Goal: Book appointment/travel/reservation

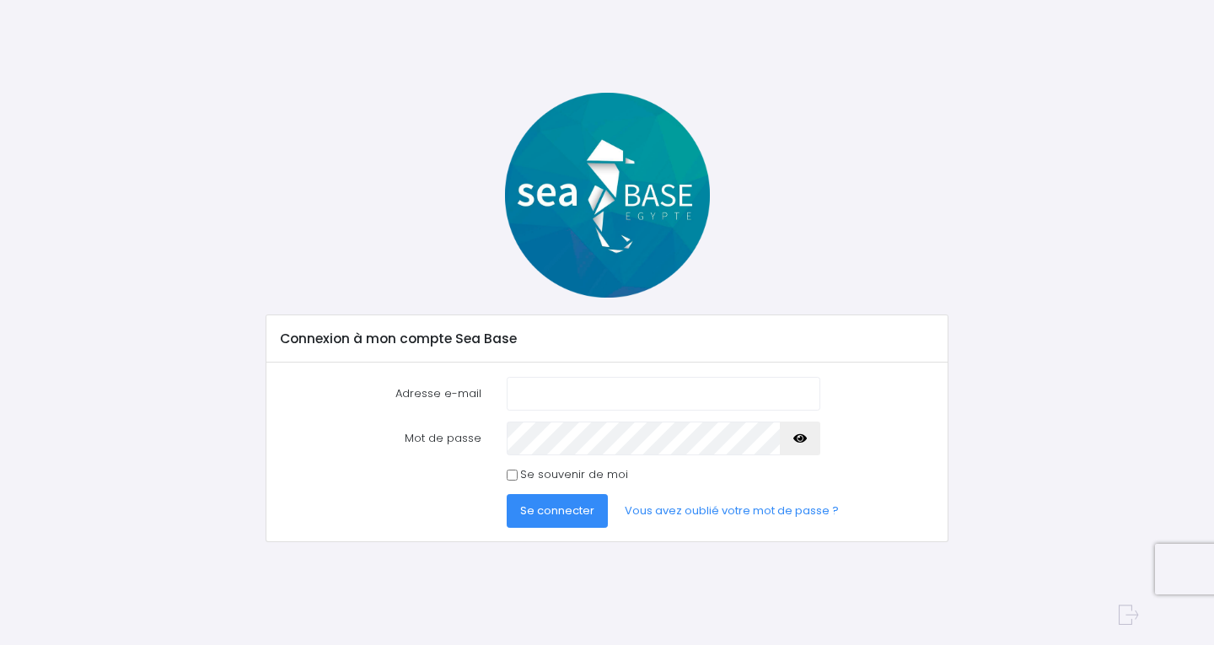
type input "jcteillon@gmail.com"
click at [575, 514] on span "Se connecter" at bounding box center [557, 511] width 74 height 16
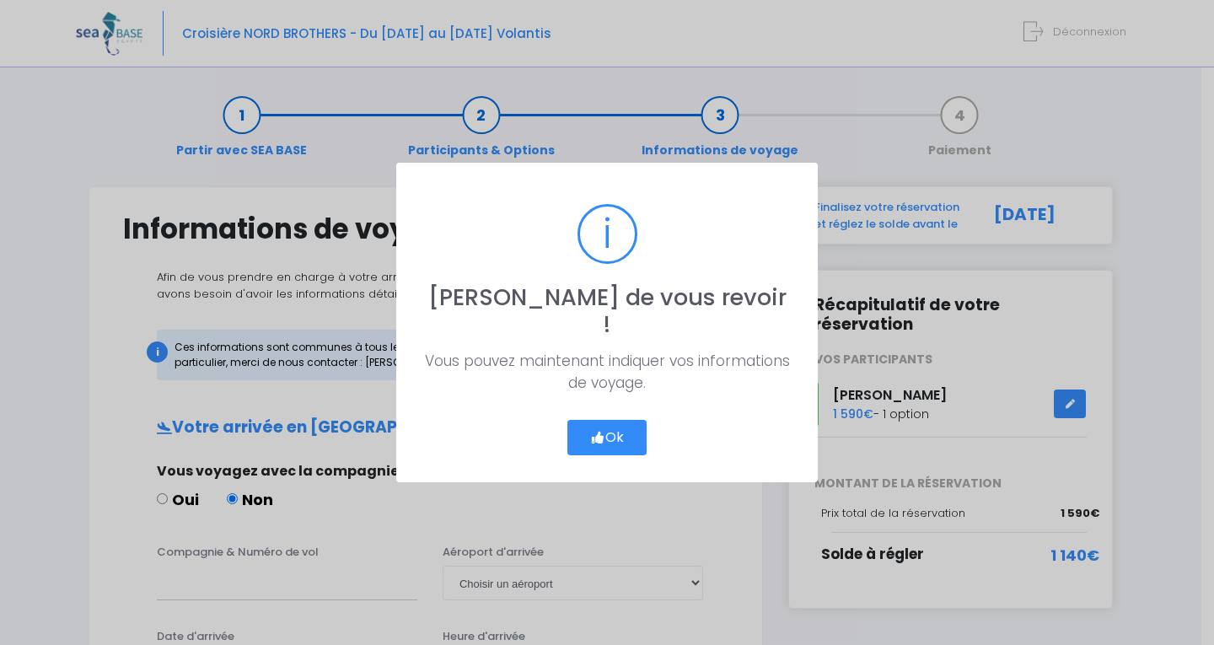
click at [626, 422] on button "Ok" at bounding box center [606, 437] width 79 height 35
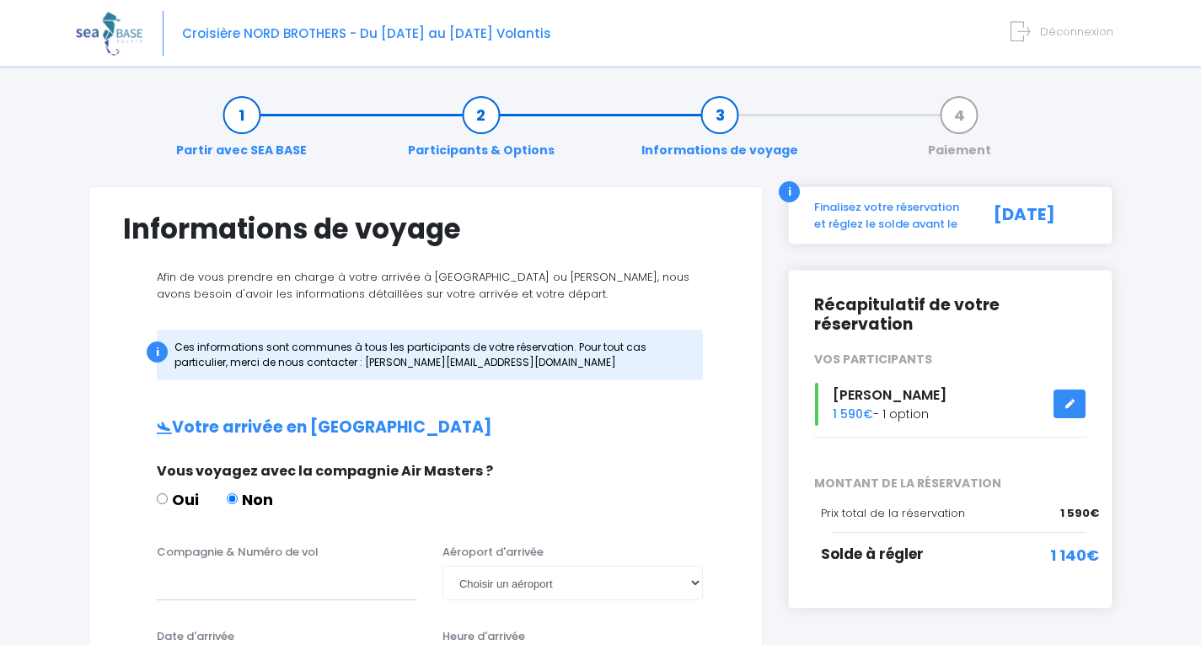
click at [1069, 404] on icon at bounding box center [1070, 404] width 12 height 0
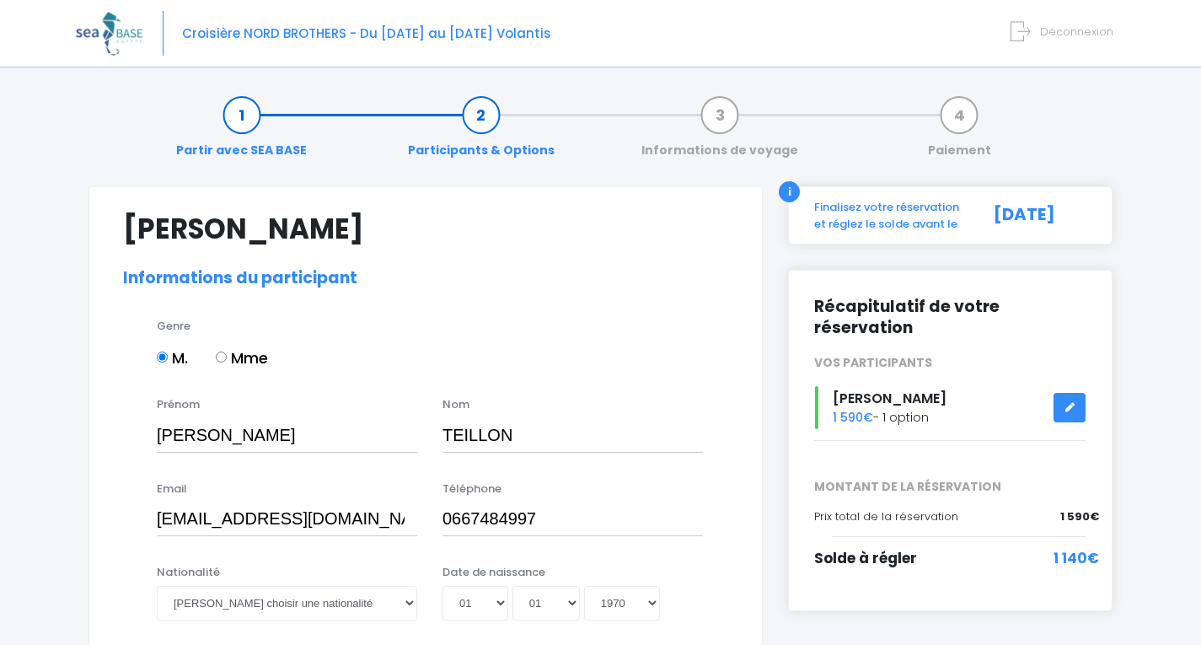
select select "N2"
select select "44/45"
select select "M"
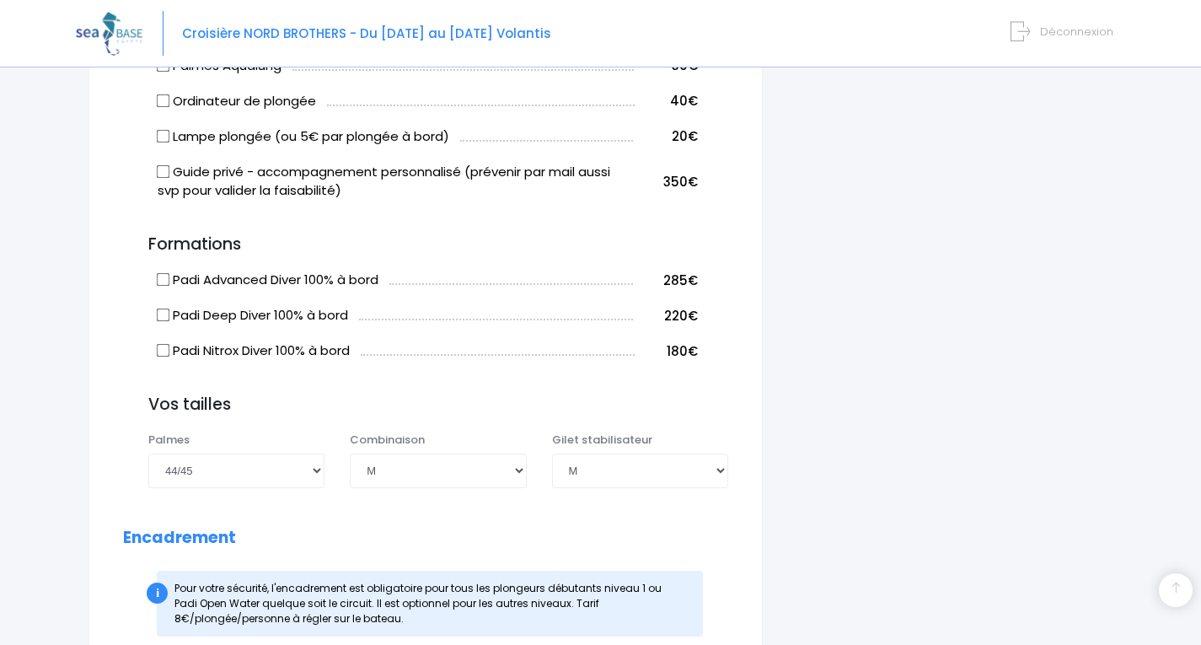
scroll to position [1518, 0]
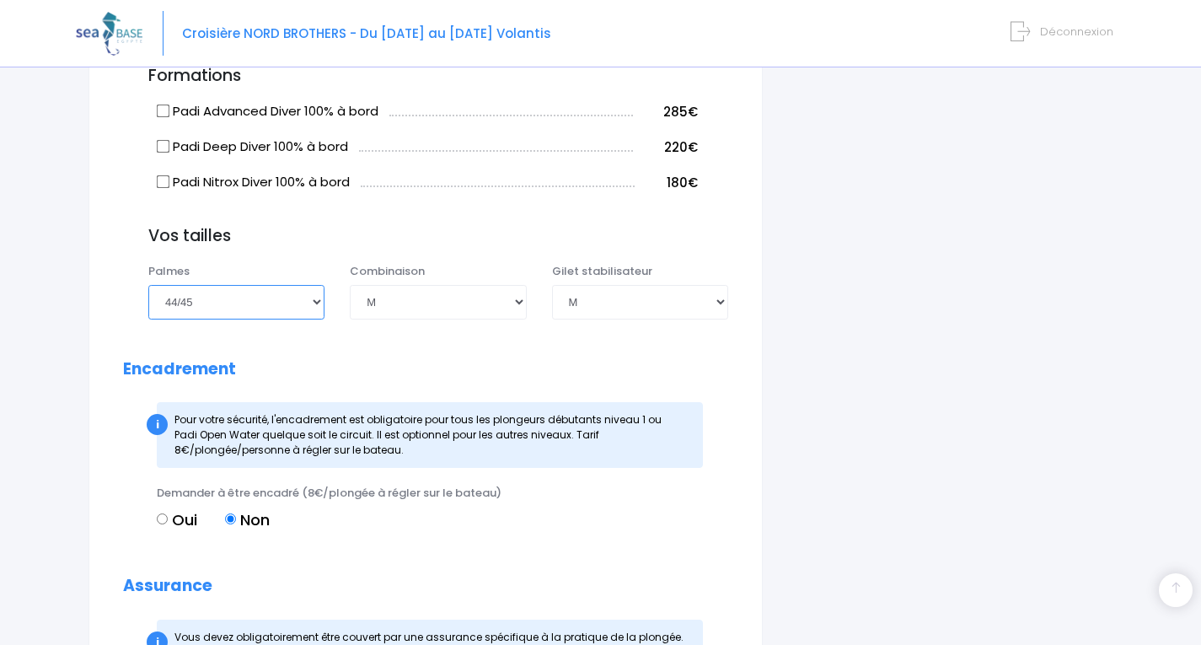
click at [298, 319] on select "Choisir une taille 36/37 38/39 40/41 42/43 44/45 46/47" at bounding box center [236, 302] width 176 height 34
select select "42/43"
click at [148, 304] on select "Choisir une taille 36/37 38/39 40/41 42/43 44/45 46/47" at bounding box center [236, 302] width 176 height 34
click at [245, 319] on select "Choisir une taille 36/37 38/39 40/41 42/43 44/45 46/47" at bounding box center [236, 302] width 176 height 34
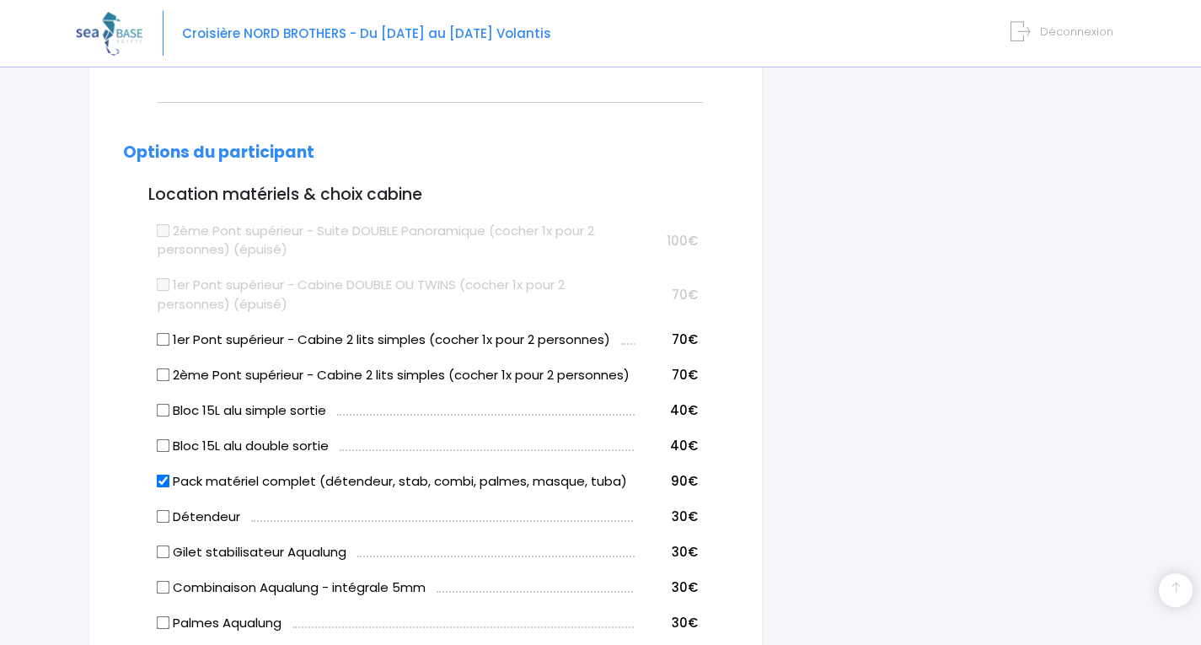
scroll to position [792, 0]
click at [163, 417] on input "Bloc 15L alu simple sortie" at bounding box center [163, 409] width 13 height 13
checkbox input "true"
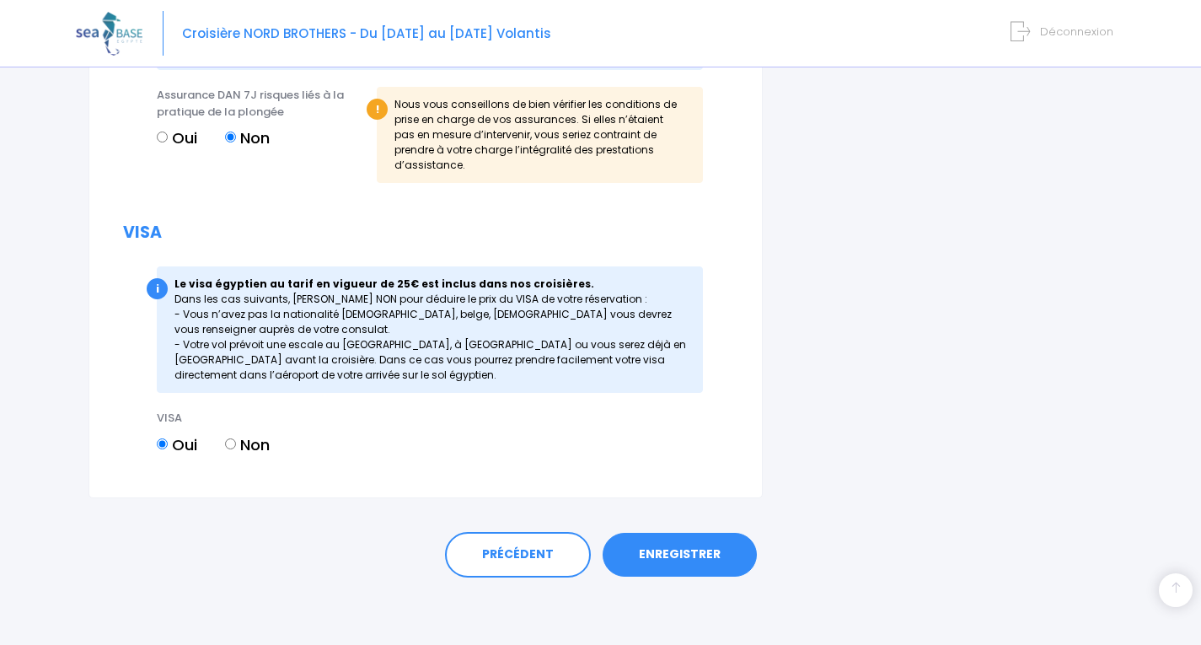
click at [678, 545] on link "ENREGISTRER" at bounding box center [680, 555] width 154 height 44
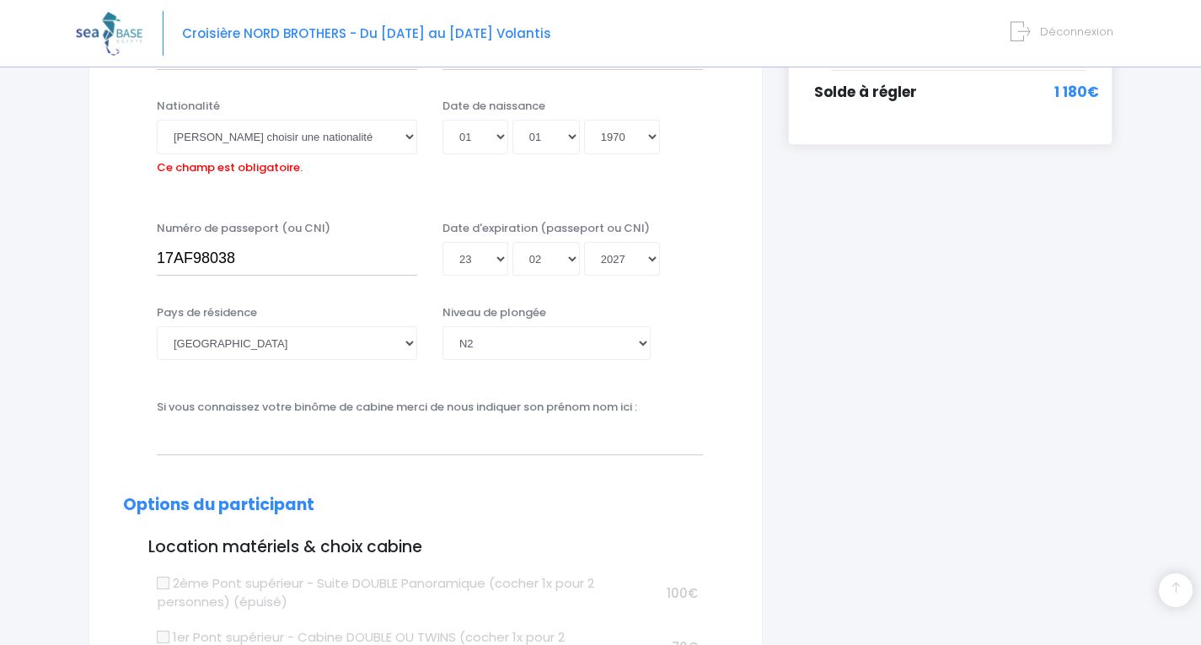
scroll to position [417, 0]
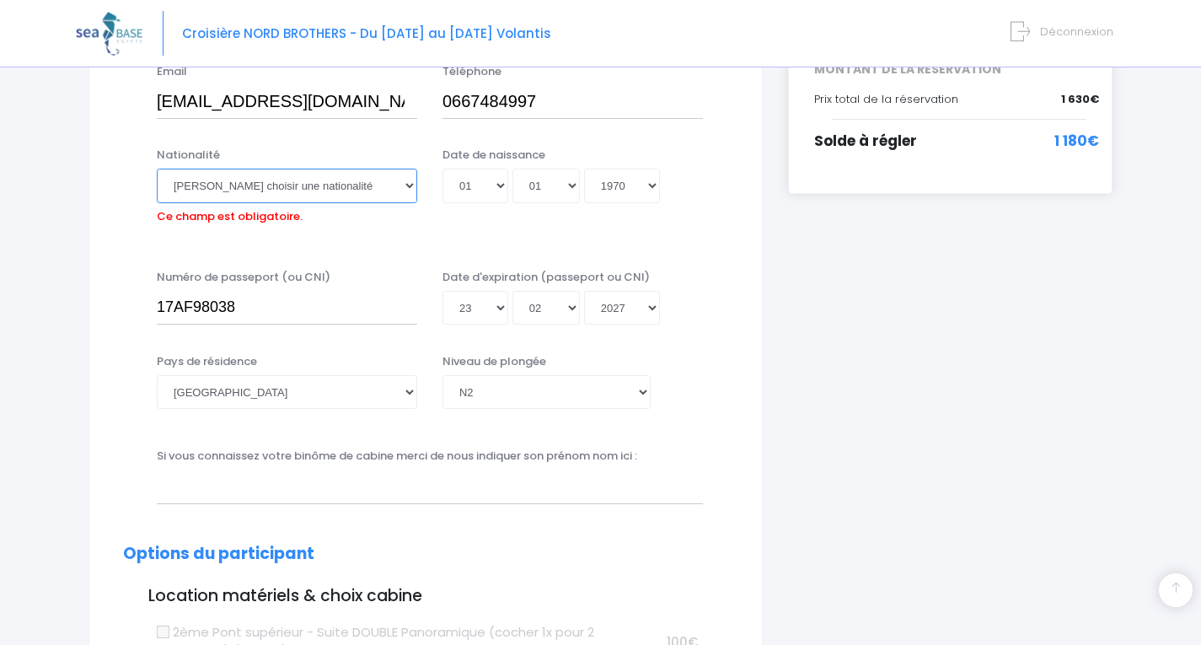
click at [268, 186] on select "Veuillez choisir une nationalité Afghane Albanaise Algerienne Allemande America…" at bounding box center [287, 186] width 261 height 34
select select "Française"
click at [157, 169] on select "Veuillez choisir une nationalité Afghane Albanaise Algerienne Allemande America…" at bounding box center [287, 186] width 261 height 34
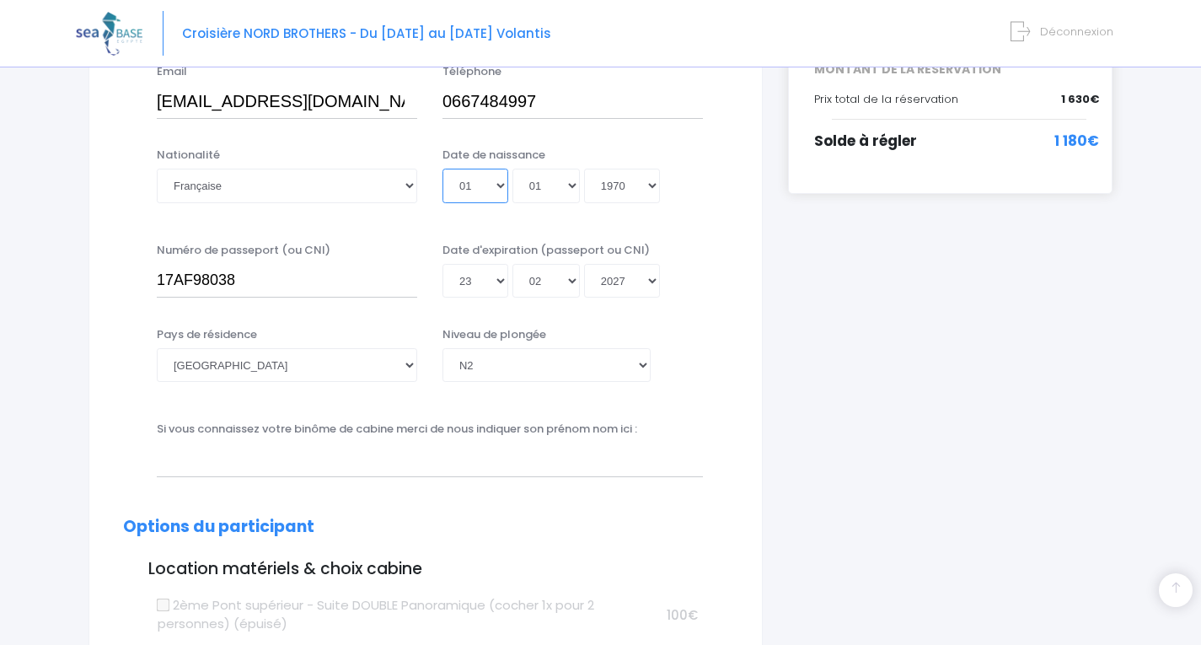
click at [484, 182] on select "Jour 01 02 03 04 05 06 07 08 09 10 11 12 13 14 15 16 17 18 19 20 21 22 23 24 25…" at bounding box center [476, 186] width 66 height 34
select select "10"
click at [443, 169] on select "Jour 01 02 03 04 05 06 07 08 09 10 11 12 13 14 15 16 17 18 19 20 21 22 23 24 25…" at bounding box center [476, 186] width 66 height 34
type input "1970-01-10"
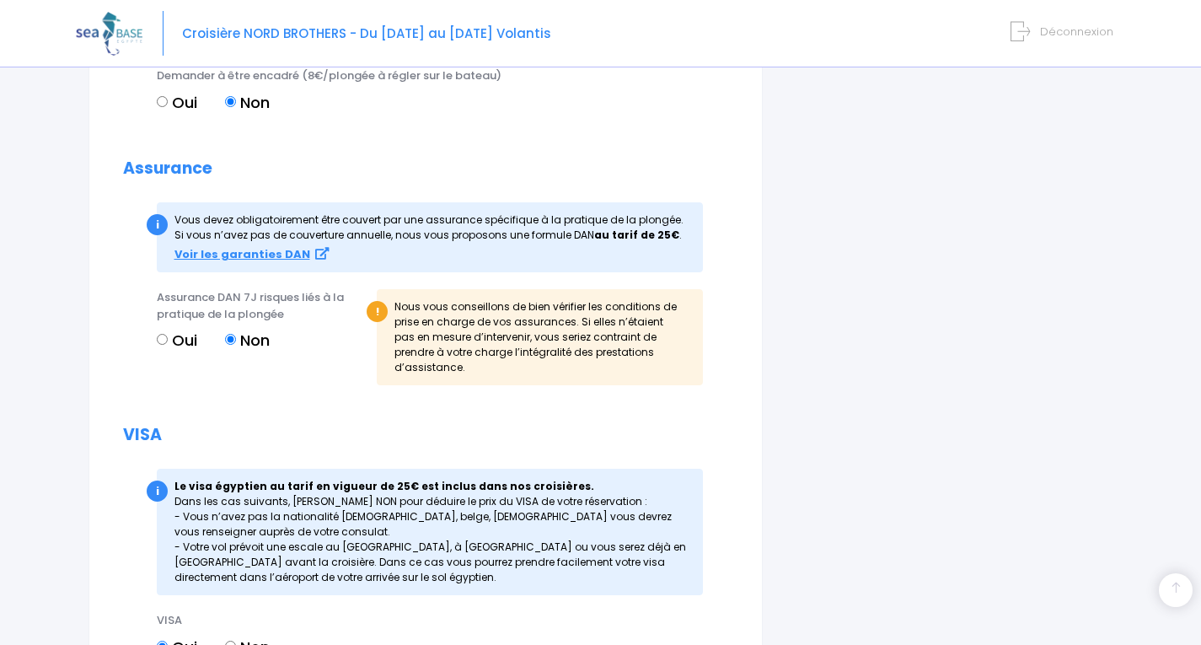
scroll to position [2141, 0]
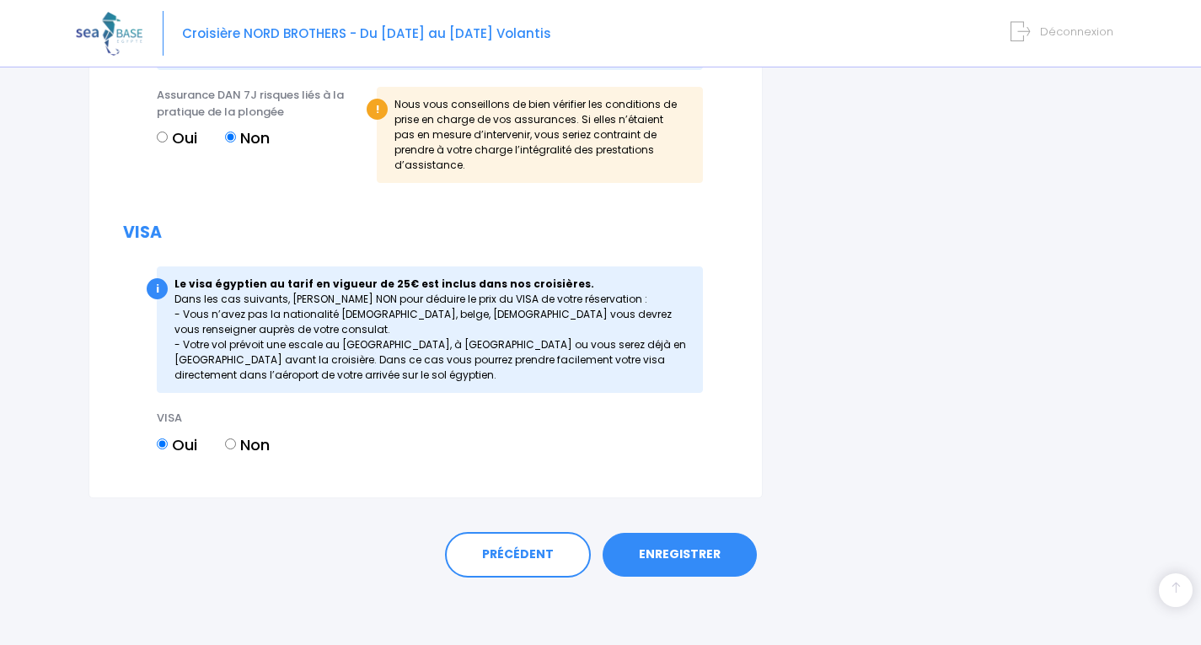
click at [718, 558] on link "ENREGISTRER" at bounding box center [680, 555] width 154 height 44
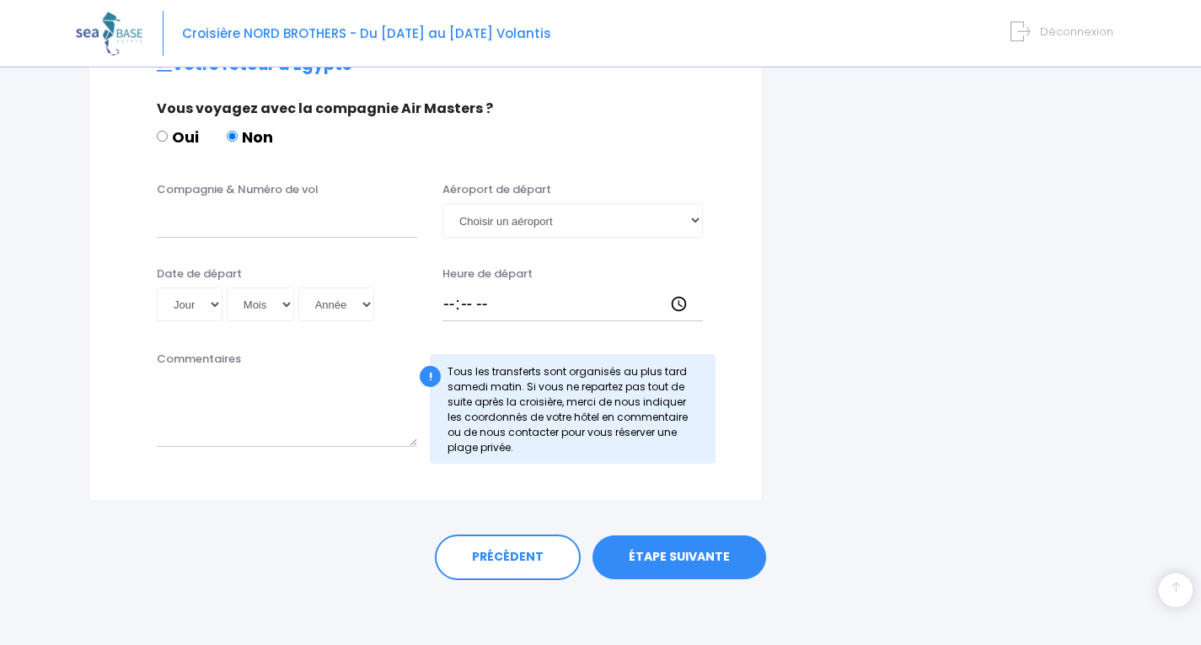
scroll to position [836, 0]
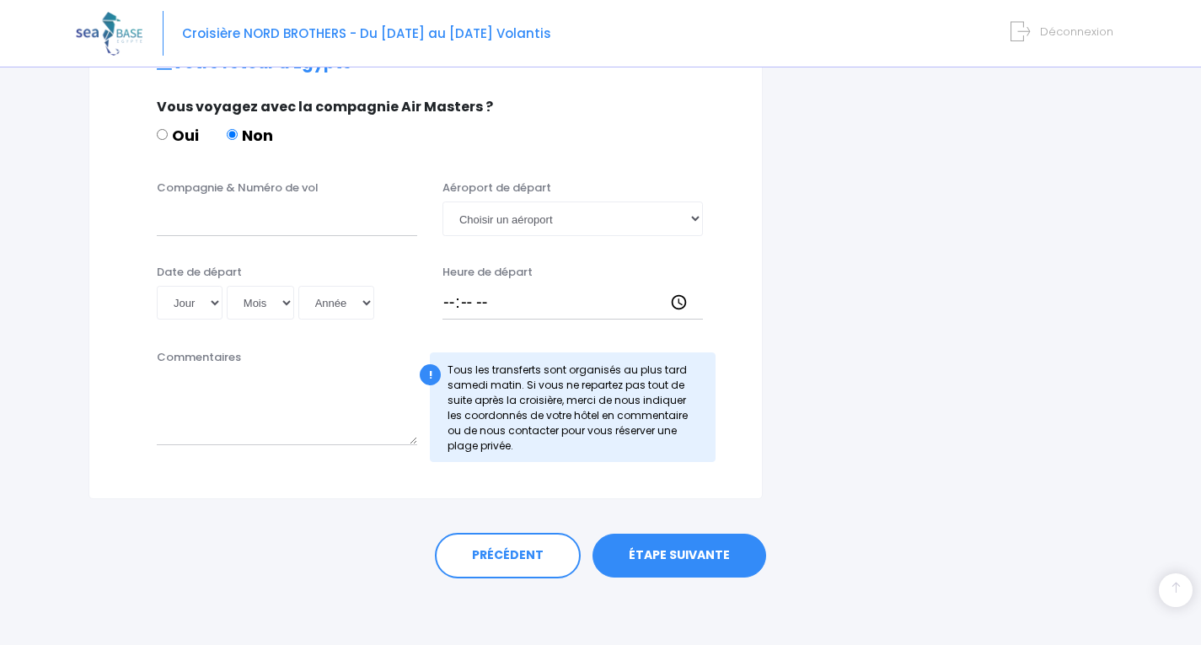
click at [657, 558] on link "ÉTAPE SUIVANTE" at bounding box center [680, 556] width 174 height 44
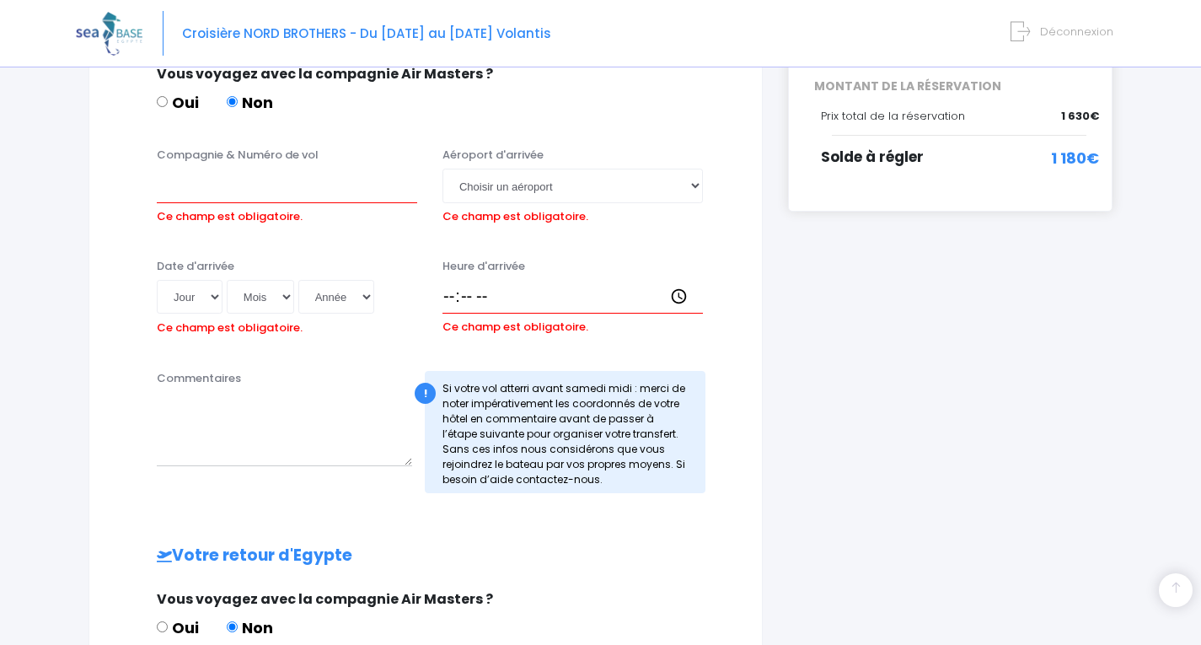
scroll to position [228, 0]
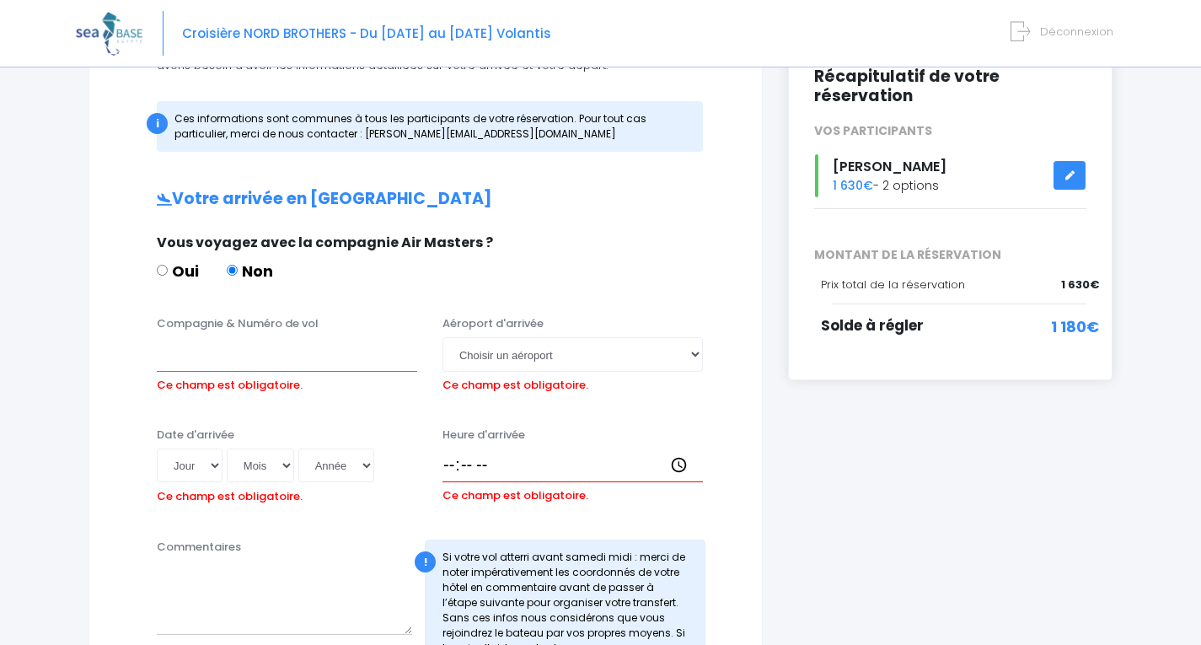
click at [221, 363] on input "Compagnie & Numéro de vol" at bounding box center [287, 354] width 261 height 34
click at [218, 361] on input "Compagnie & Numéro de vol" at bounding box center [287, 354] width 261 height 34
paste input "TO8066"
type input "TRANSAVIA TO8066"
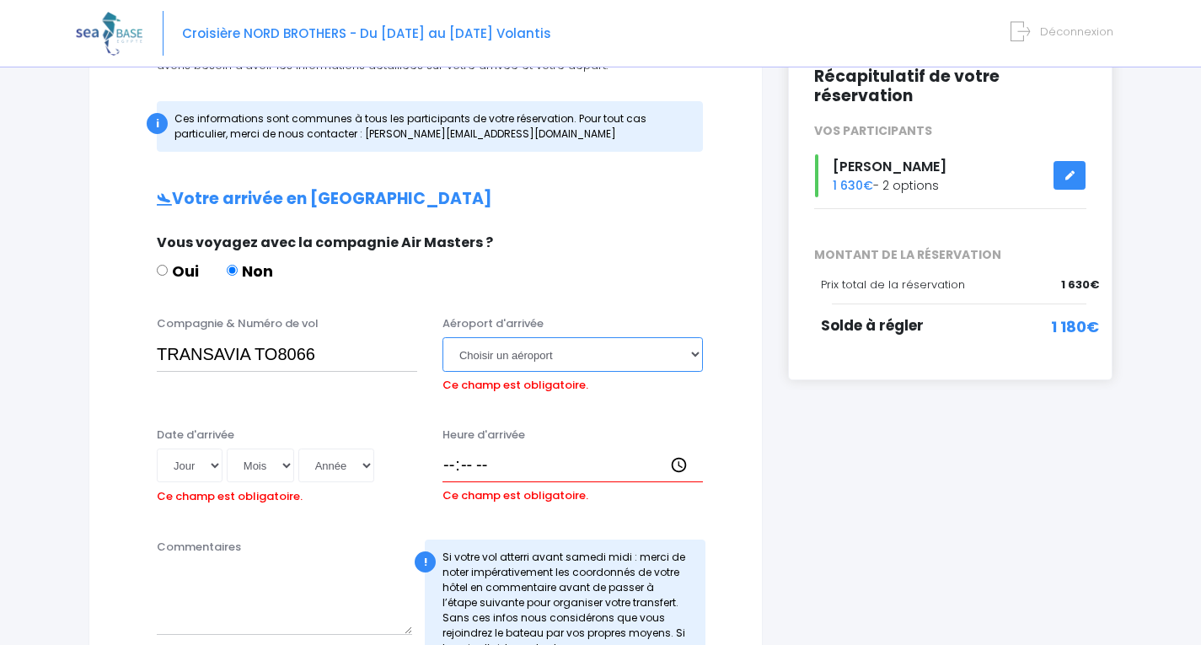
click at [605, 360] on select "Choisir un aéroport Hurghada Marsa Alam" at bounding box center [573, 354] width 261 height 34
select select "Hurghada"
click at [443, 337] on select "Choisir un aéroport Hurghada Marsa Alam" at bounding box center [573, 354] width 261 height 34
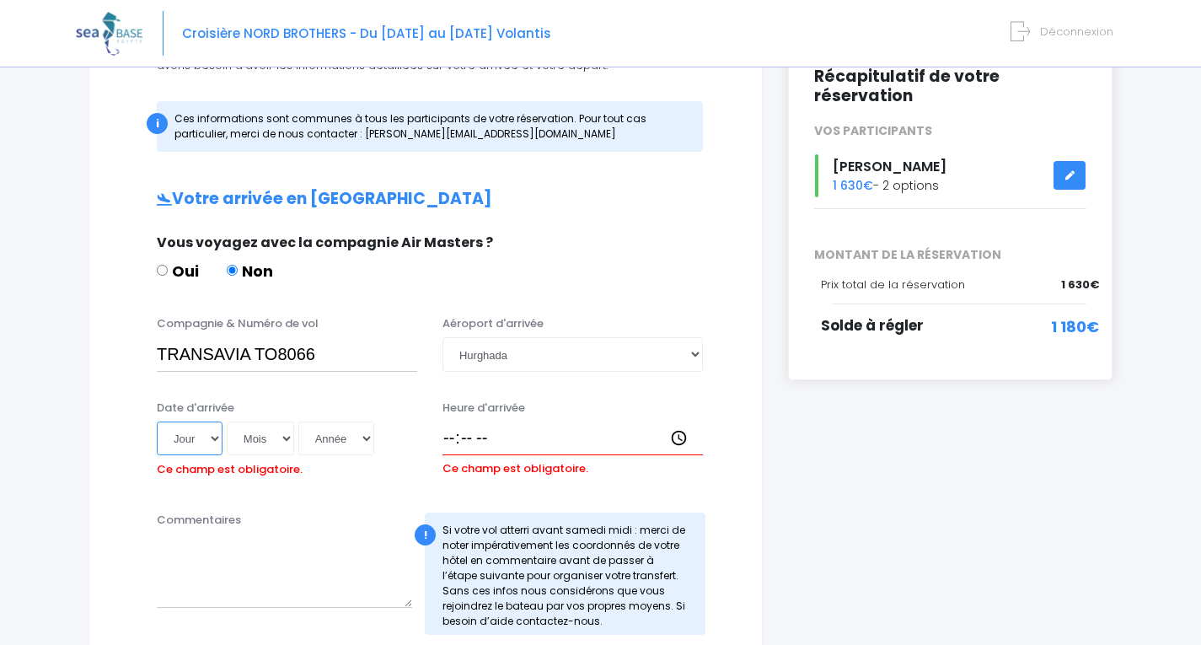
drag, startPoint x: 166, startPoint y: 436, endPoint x: 177, endPoint y: 438, distance: 11.1
click at [166, 436] on select "Jour 01 02 03 04 05 06 07 08 09 10 11 12 13 14 15 16 17 18 19 20 21 22 23 24 25…" at bounding box center [190, 439] width 66 height 34
select select "08"
click at [157, 422] on select "Jour 01 02 03 04 05 06 07 08 09 10 11 12 13 14 15 16 17 18 19 20 21 22 23 24 25…" at bounding box center [190, 439] width 66 height 34
click at [271, 428] on select "Mois 01 02 03 04 05 06 07 08 09 10 11 12" at bounding box center [260, 439] width 67 height 34
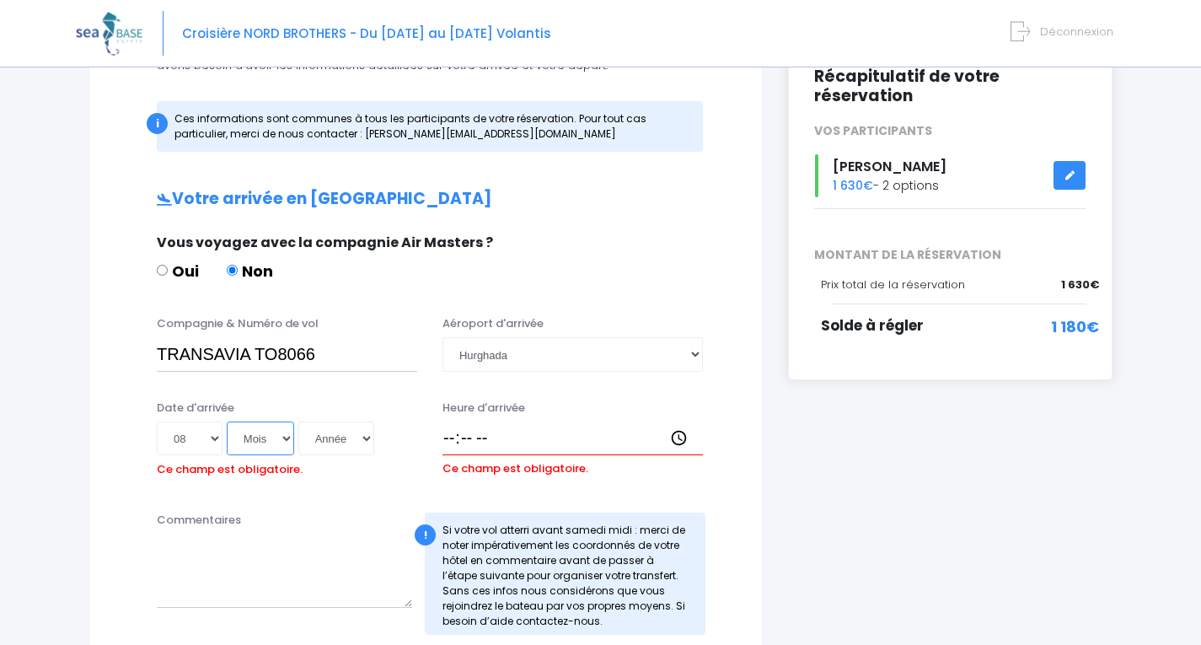
select select "11"
click at [227, 422] on select "Mois 01 02 03 04 05 06 07 08 09 10 11 12" at bounding box center [260, 439] width 67 height 34
click at [319, 439] on select "Année 2045 2044 2043 2042 2041 2040 2039 2038 2037 2036 2035 2034 2033 2032 203…" at bounding box center [336, 439] width 76 height 34
select select "2025"
click at [298, 422] on select "Année 2045 2044 2043 2042 2041 2040 2039 2038 2037 2036 2035 2034 2033 2032 203…" at bounding box center [336, 439] width 76 height 34
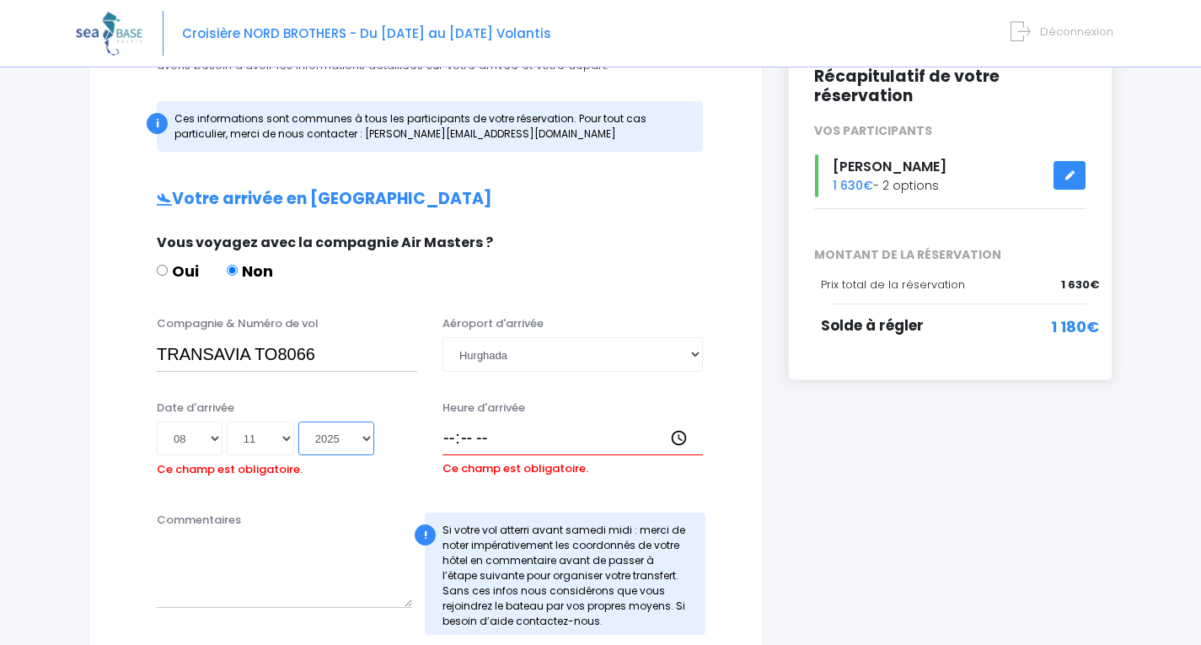
type input "2025-11-08"
click at [456, 437] on input "Heure d'arrivée" at bounding box center [573, 439] width 261 height 34
type input "18:30"
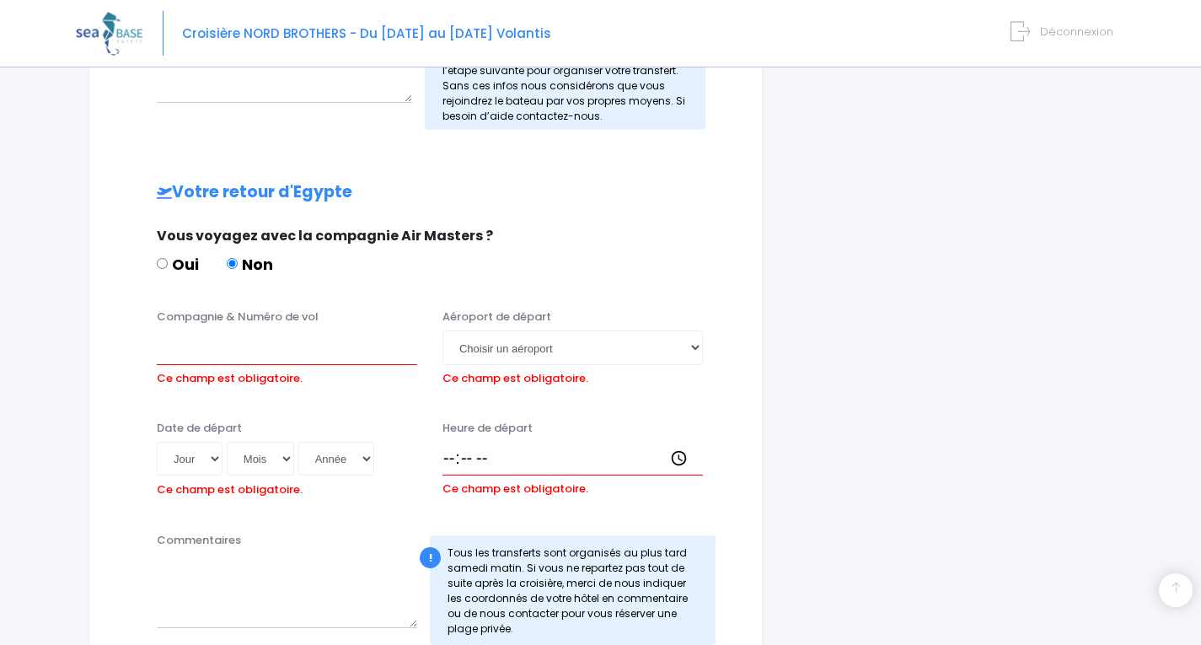
scroll to position [734, 0]
click at [314, 351] on input "Compagnie & Numéro de vol" at bounding box center [287, 347] width 261 height 34
paste input "TO8067"
type input "TRANSAVIA TO8067"
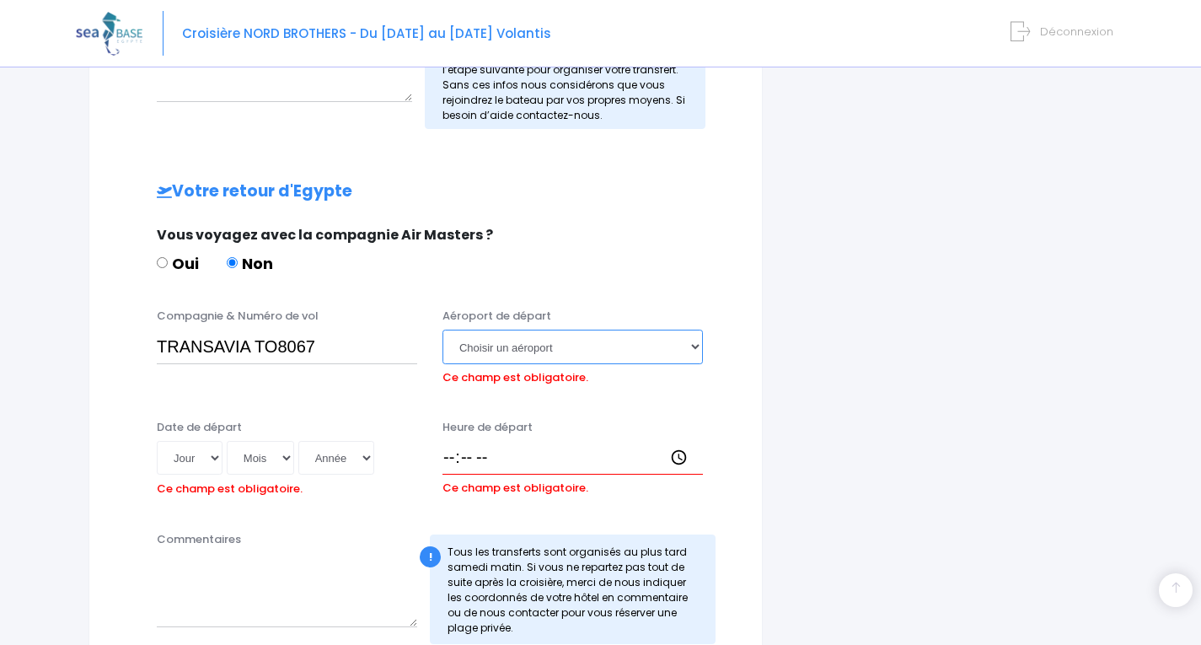
click at [505, 347] on select "Choisir un aéroport Hurghada Marsa Alam" at bounding box center [573, 347] width 261 height 34
click at [477, 345] on select "Choisir un aéroport Hurghada Marsa Alam" at bounding box center [573, 347] width 261 height 34
select select "Hurghada"
click at [443, 330] on select "Choisir un aéroport Hurghada Marsa Alam" at bounding box center [573, 347] width 261 height 34
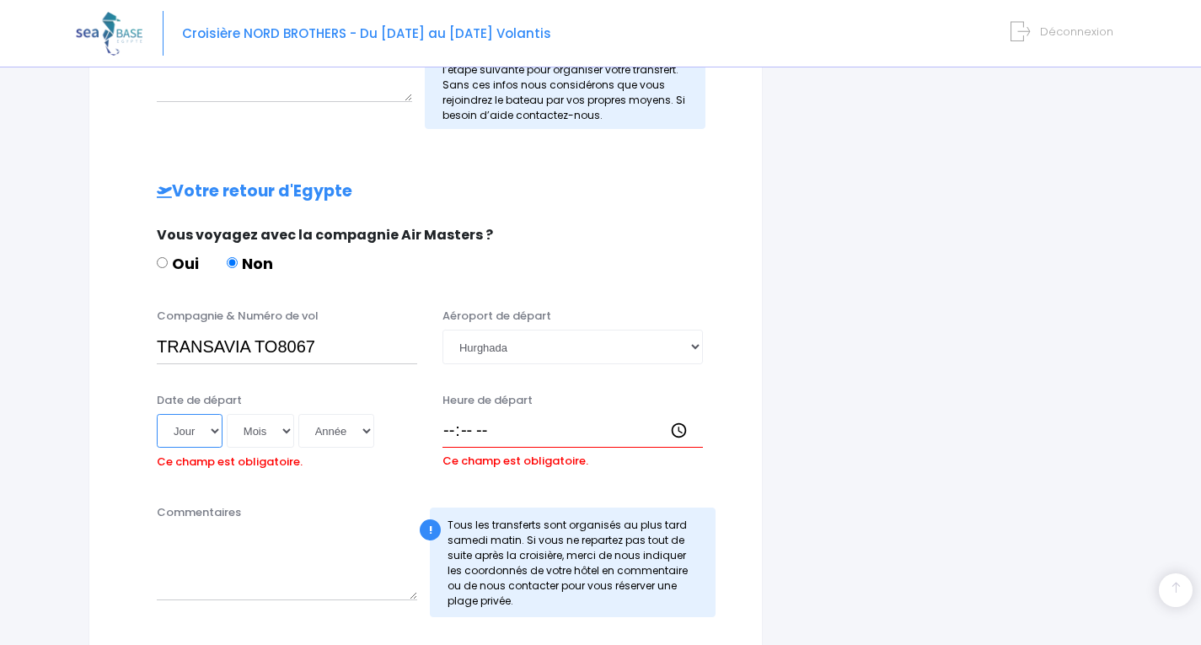
click at [182, 439] on select "Jour 01 02 03 04 05 06 07 08 09 10 11 12 13 14 15 16 17 18 19 20 21 22 23 24 25…" at bounding box center [190, 431] width 66 height 34
select select "15"
click at [157, 414] on select "Jour 01 02 03 04 05 06 07 08 09 10 11 12 13 14 15 16 17 18 19 20 21 22 23 24 25…" at bounding box center [190, 431] width 66 height 34
click at [258, 432] on select "Mois 01 02 03 04 05 06 07 08 09 10 11 12" at bounding box center [260, 431] width 67 height 34
select select "11"
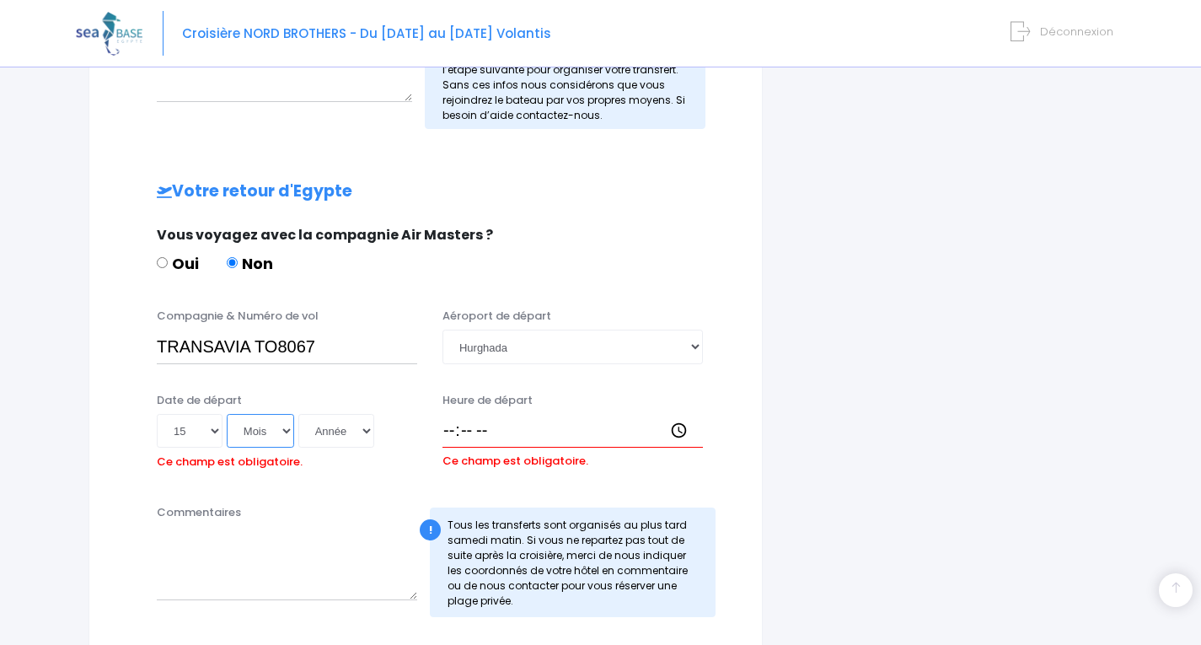
click at [227, 414] on select "Mois 01 02 03 04 05 06 07 08 09 10 11 12" at bounding box center [260, 431] width 67 height 34
click at [322, 430] on select "Année 2045 2044 2043 2042 2041 2040 2039 2038 2037 2036 2035 2034 2033 2032 203…" at bounding box center [336, 431] width 76 height 34
select select "2025"
click at [298, 414] on select "Année 2045 2044 2043 2042 2041 2040 2039 2038 2037 2036 2035 2034 2033 2032 203…" at bounding box center [336, 431] width 76 height 34
type input "2025-11-15"
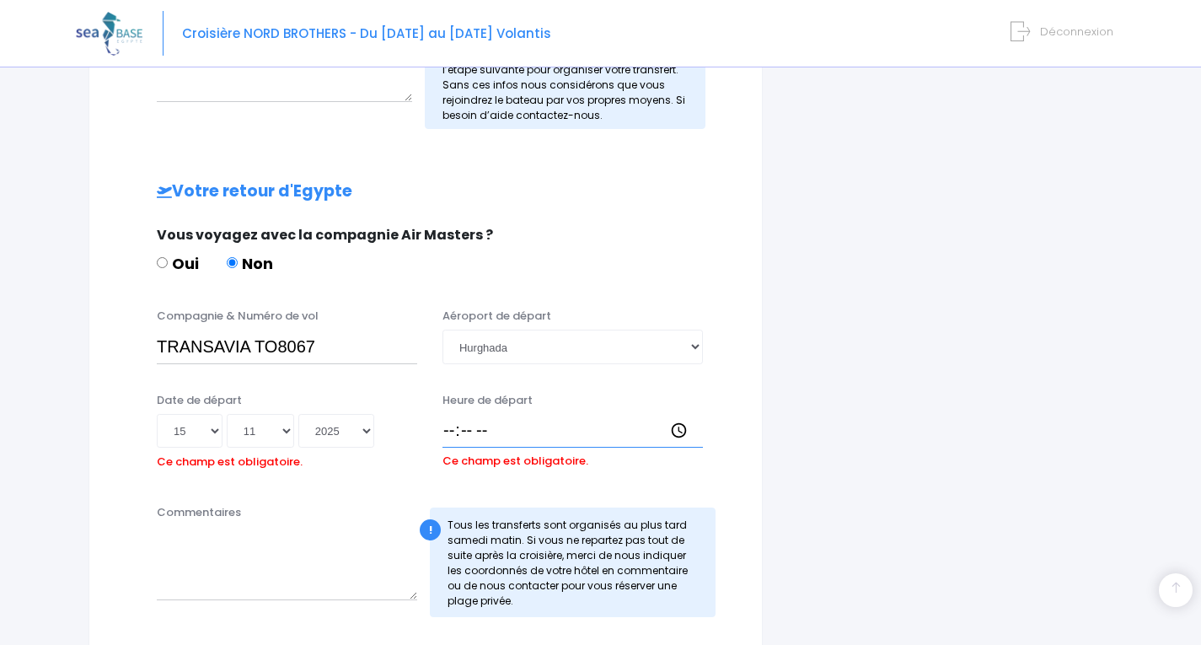
click at [457, 427] on input "Heure de départ" at bounding box center [573, 431] width 261 height 34
type input "19:25"
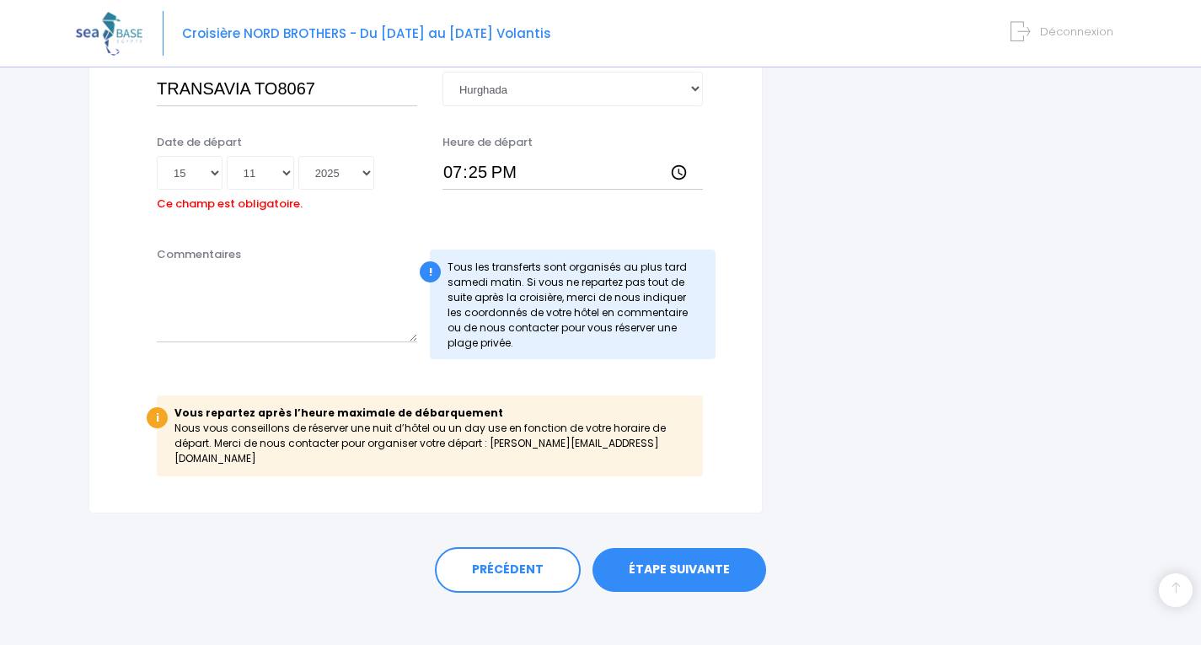
click at [704, 560] on link "ÉTAPE SUIVANTE" at bounding box center [680, 570] width 174 height 44
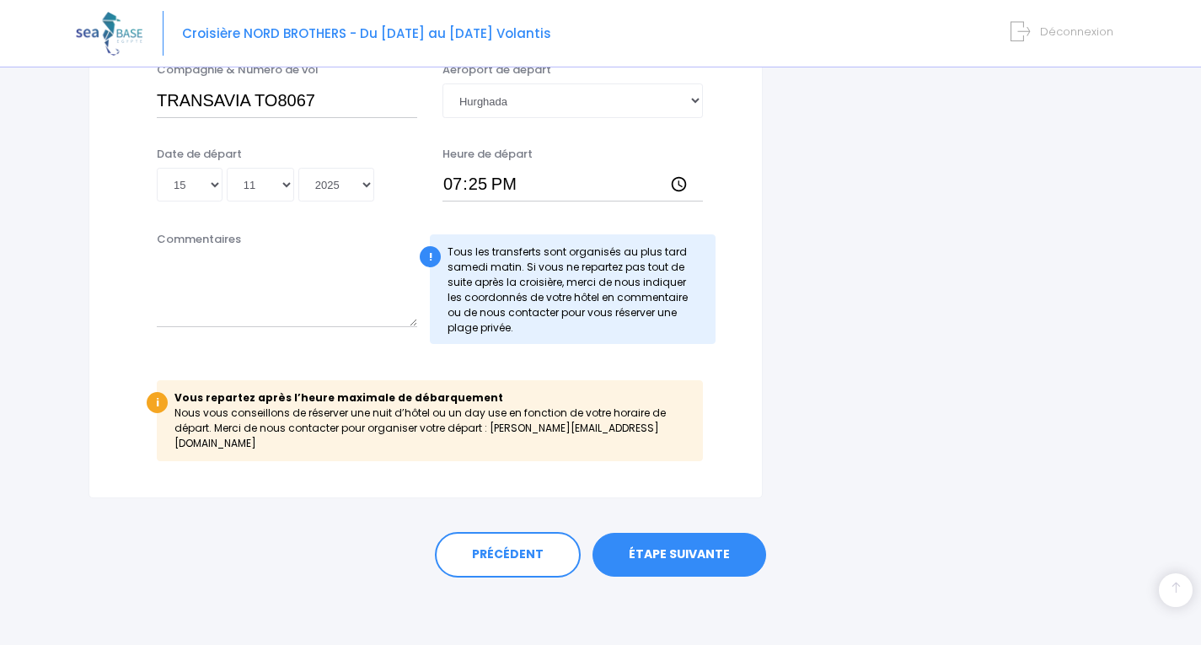
scroll to position [938, 0]
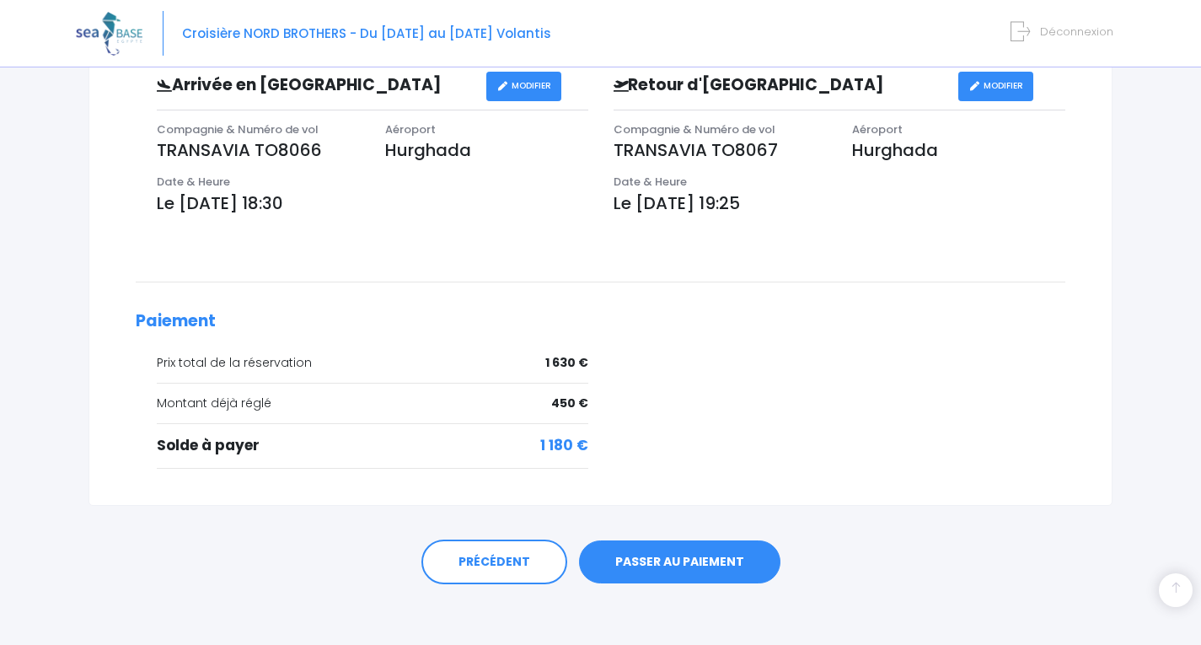
scroll to position [540, 0]
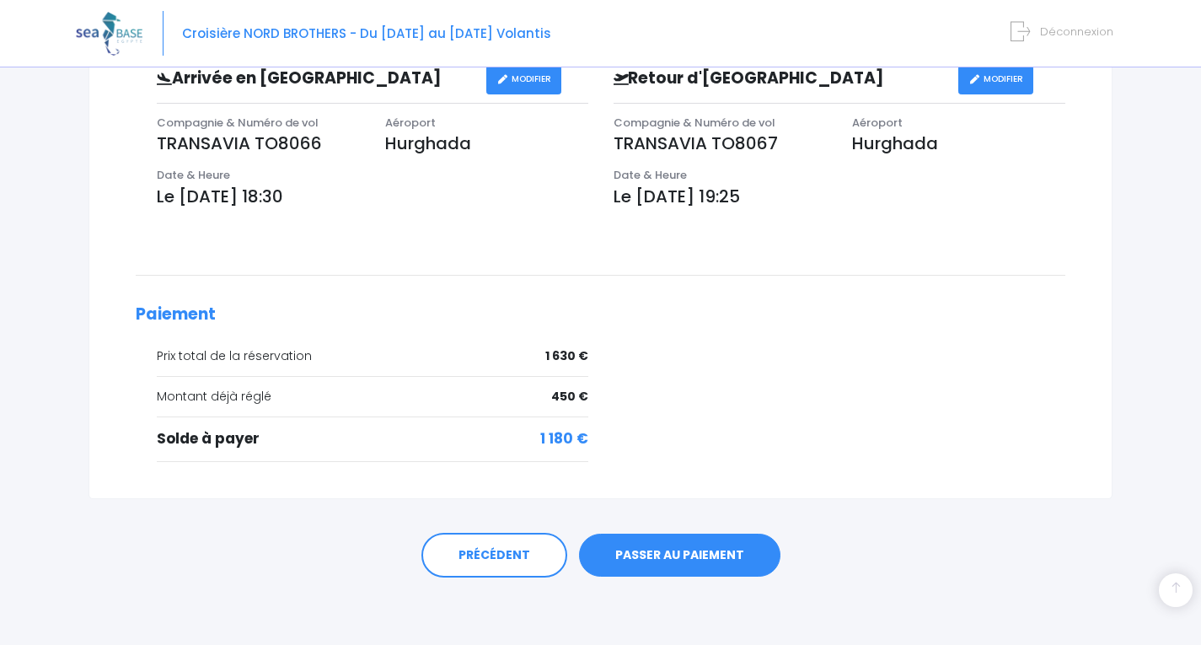
click at [649, 547] on link "PASSER AU PAIEMENT" at bounding box center [680, 556] width 202 height 44
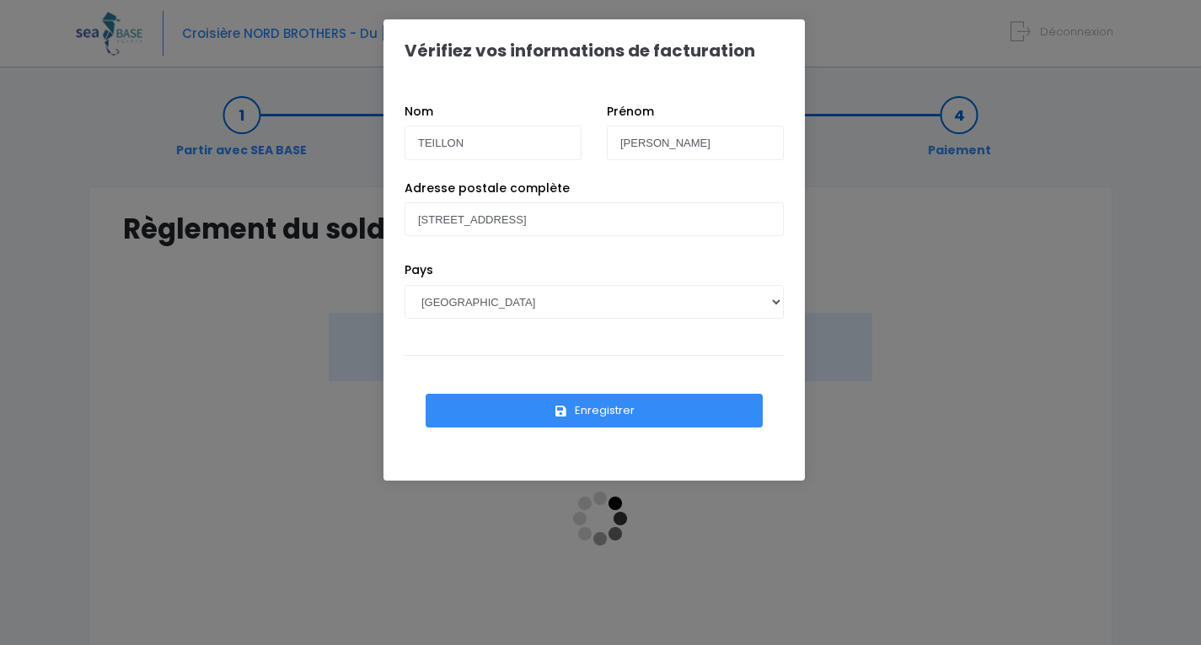
click at [626, 411] on button "Enregistrer" at bounding box center [594, 411] width 337 height 34
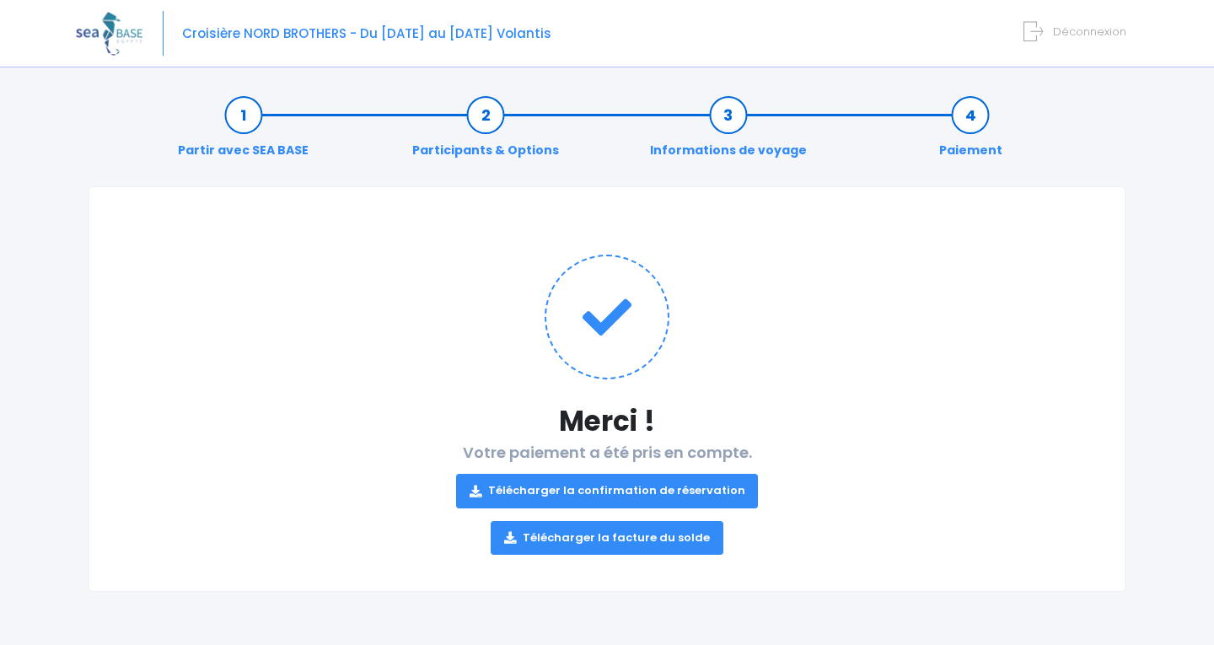
click at [578, 540] on link "Télécharger la facture du solde" at bounding box center [607, 538] width 233 height 34
click at [610, 493] on link "Télécharger la confirmation de réservation" at bounding box center [607, 491] width 303 height 34
